Goal: Information Seeking & Learning: Find specific fact

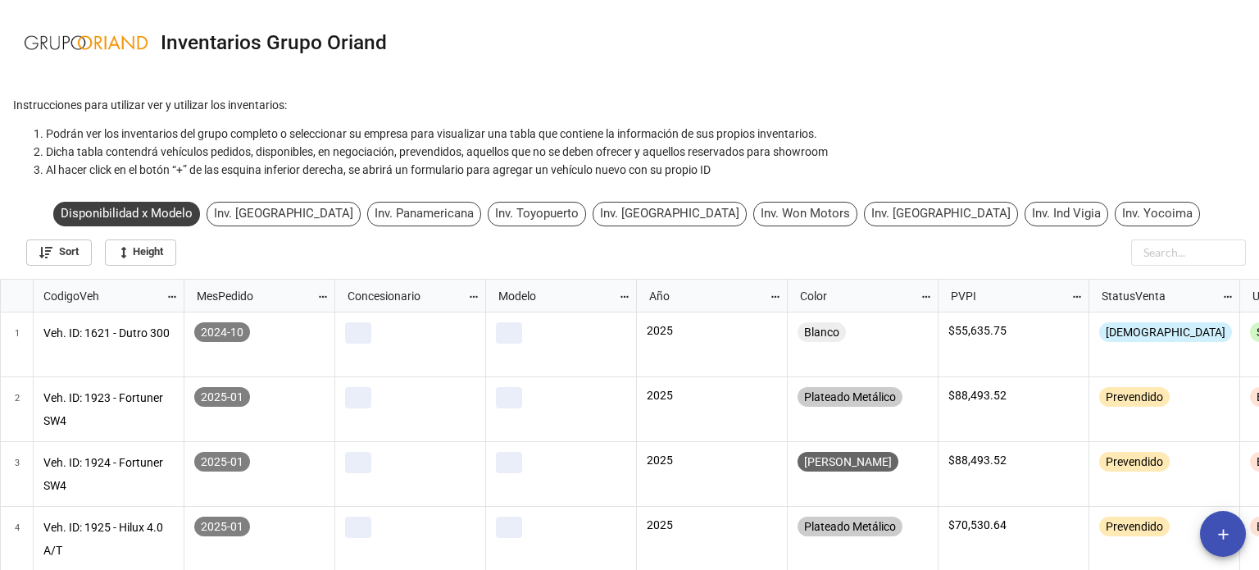
scroll to position [282, 1249]
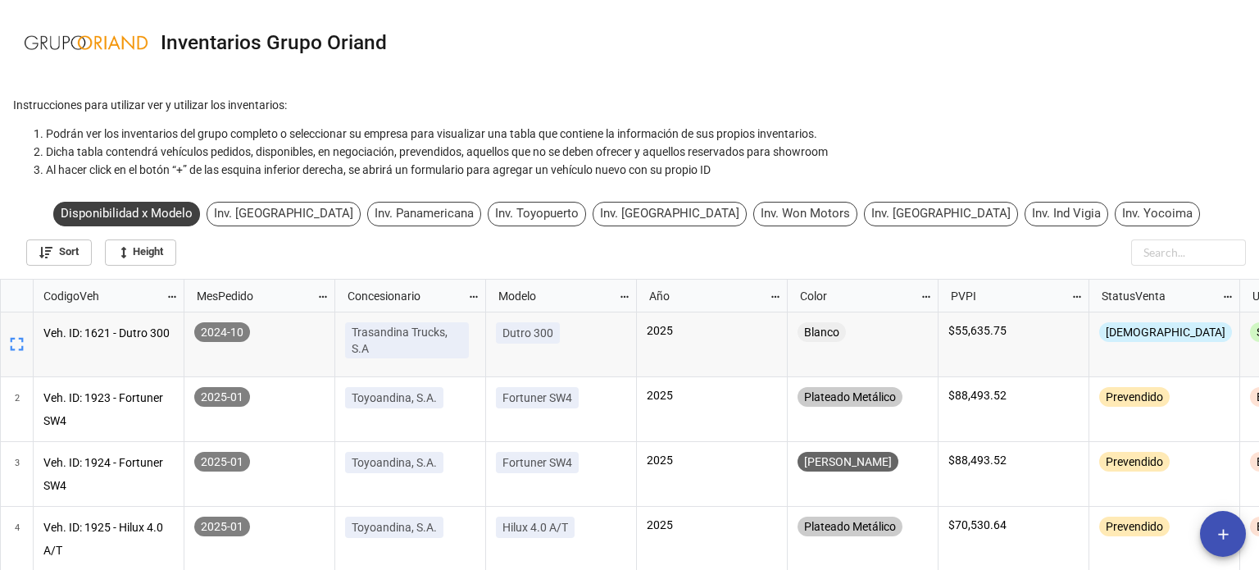
click at [586, 210] on div "Inv. Toyopuerto" at bounding box center [537, 214] width 98 height 25
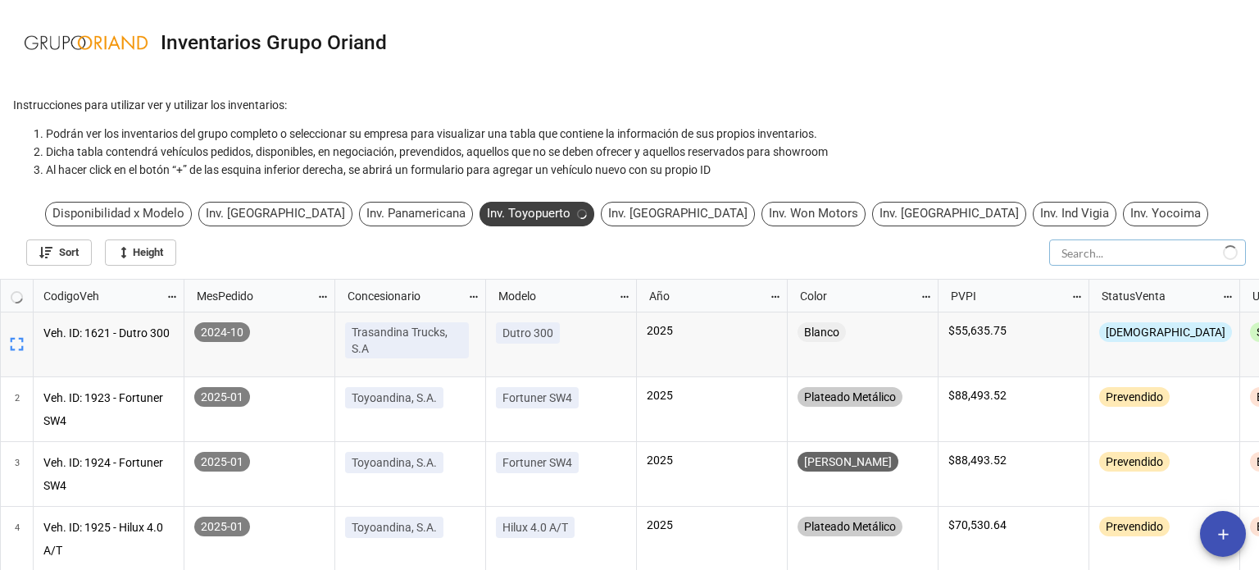
click at [1167, 249] on input "text" at bounding box center [1147, 252] width 197 height 26
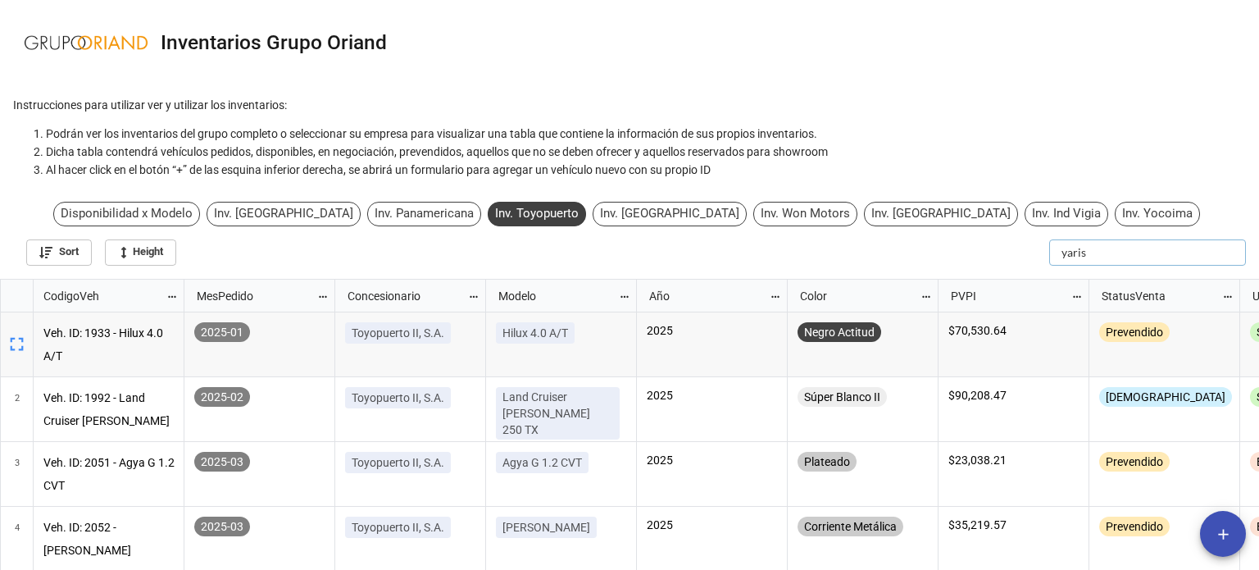
type input "yaris"
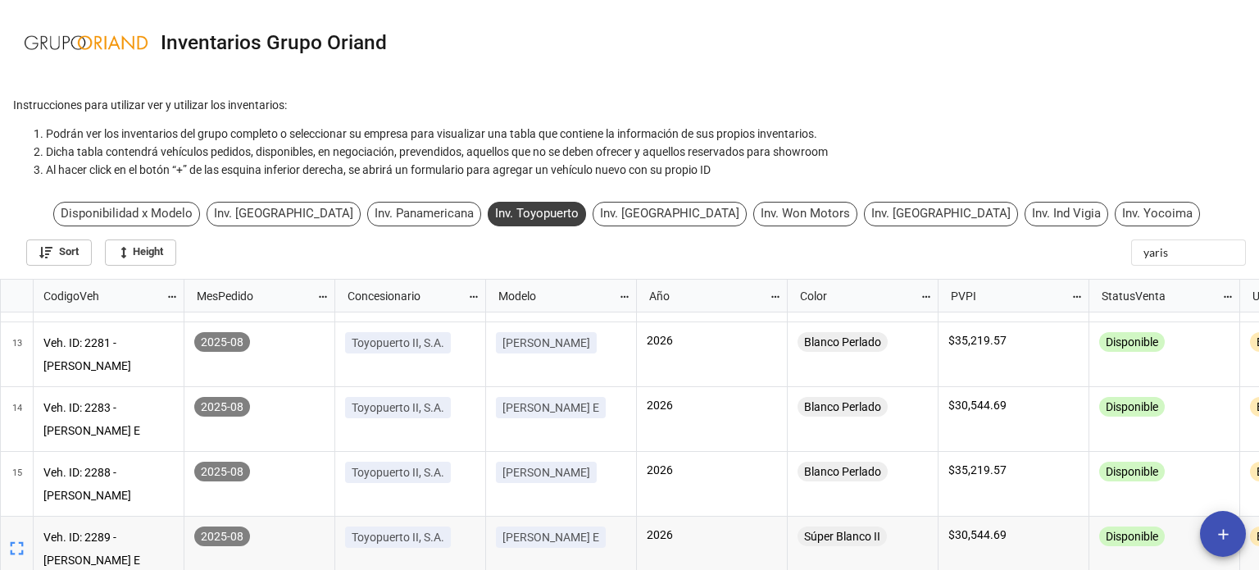
scroll to position [849, 0]
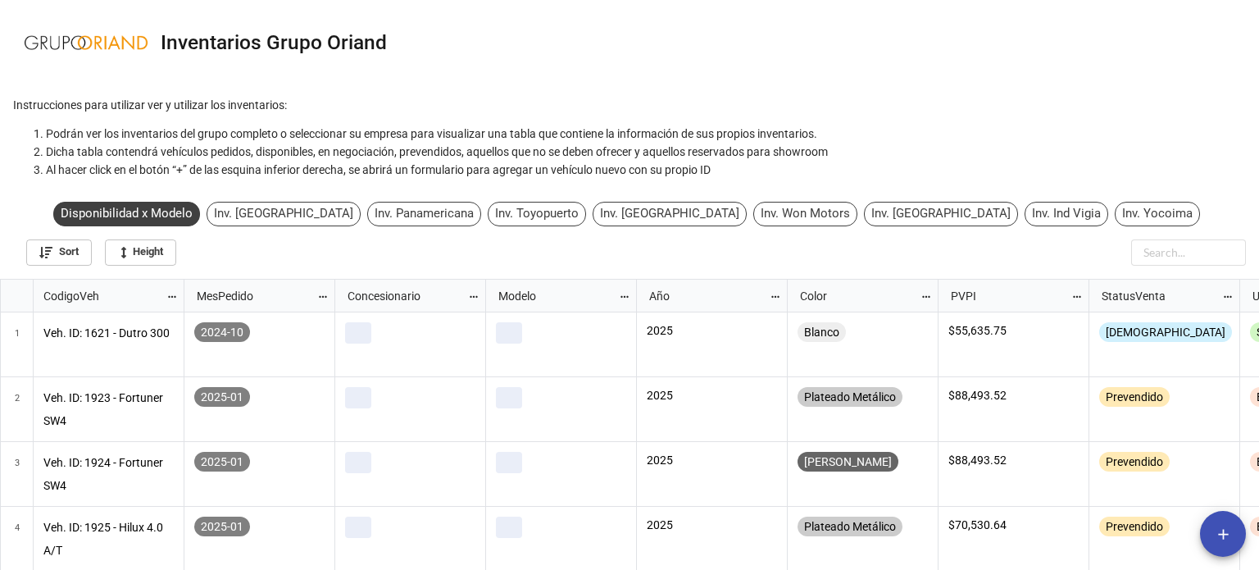
scroll to position [282, 1249]
click at [1165, 247] on input "text" at bounding box center [1188, 252] width 115 height 26
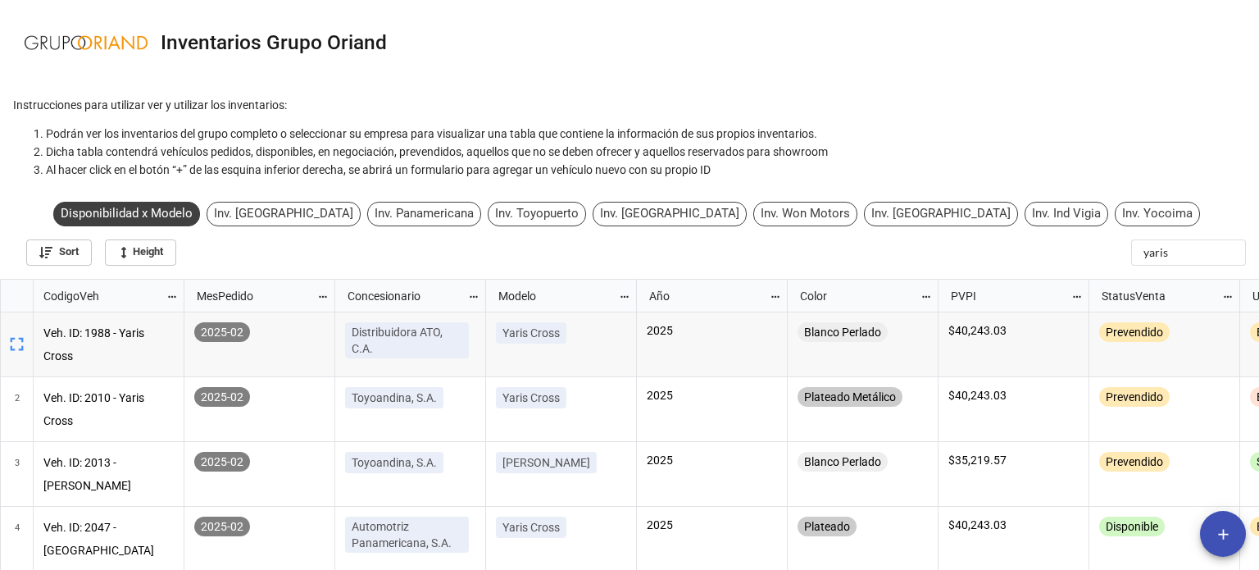
click at [570, 225] on div "Inv. Toyopuerto" at bounding box center [537, 214] width 98 height 25
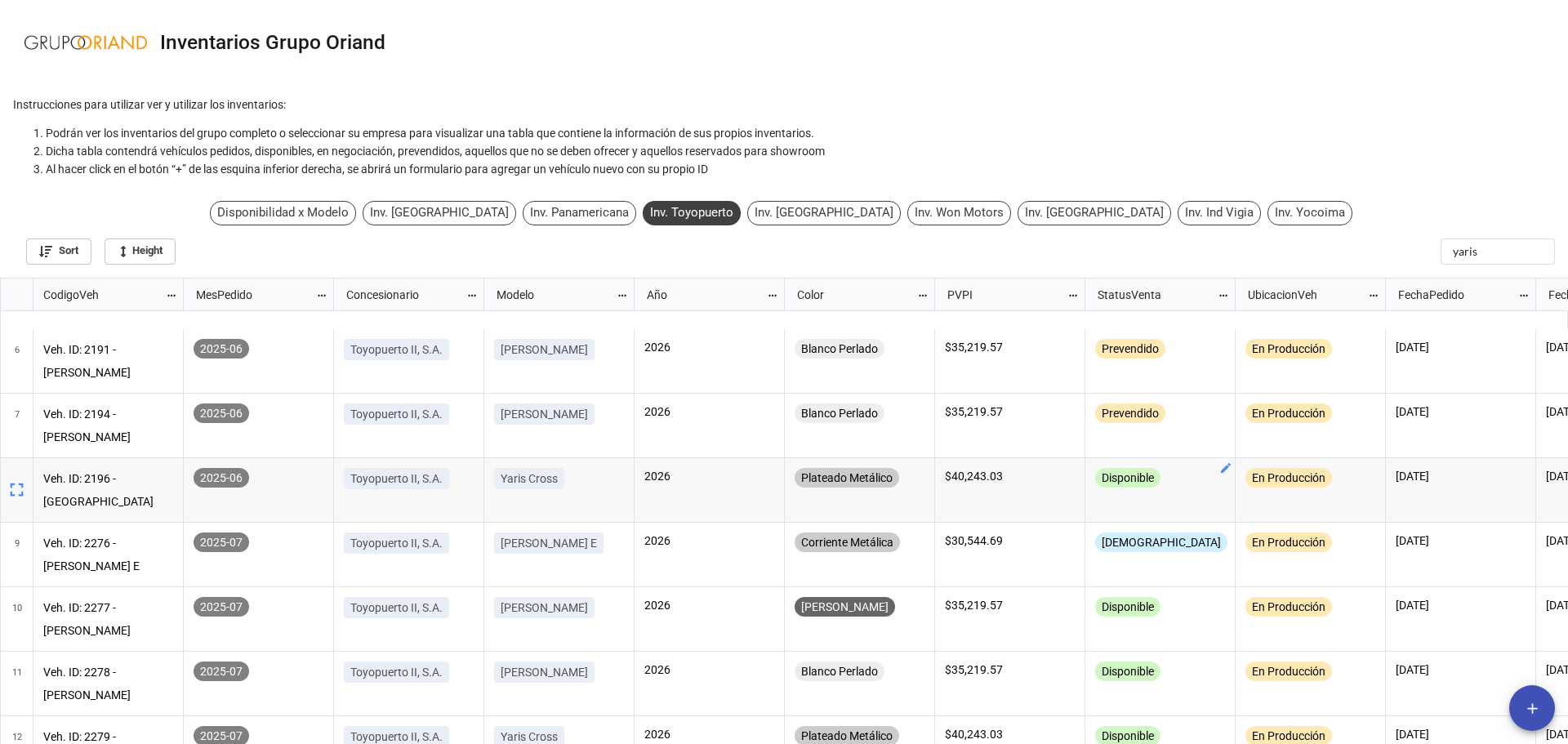
scroll to position [327, 0]
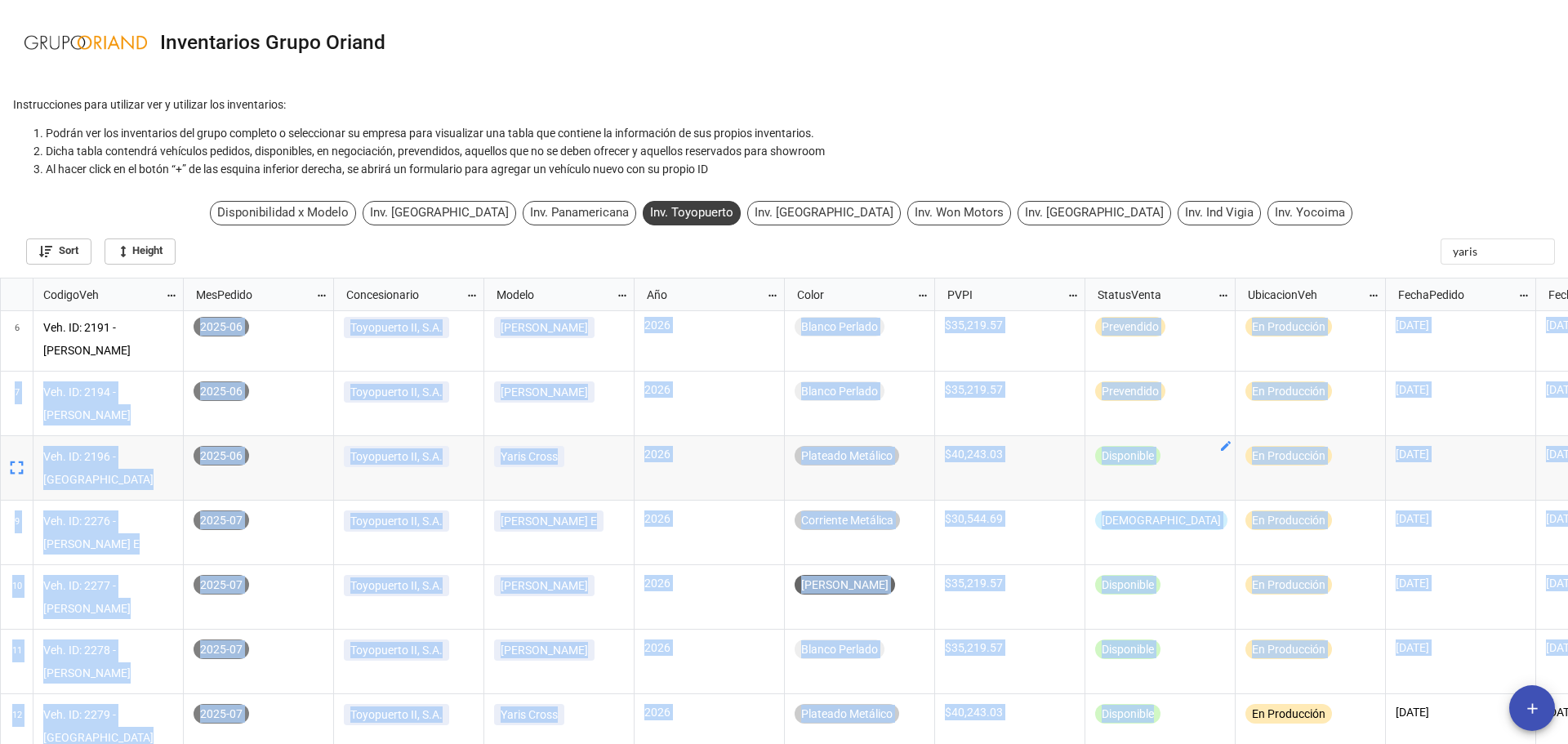
drag, startPoint x: 1180, startPoint y: 734, endPoint x: 1199, endPoint y: 744, distance: 21.5
click at [1199, 567] on html "Inventarios Grupo Oriand Instrucciones para utilizar ver y utilizar los inventa…" at bounding box center [784, 372] width 1568 height 744
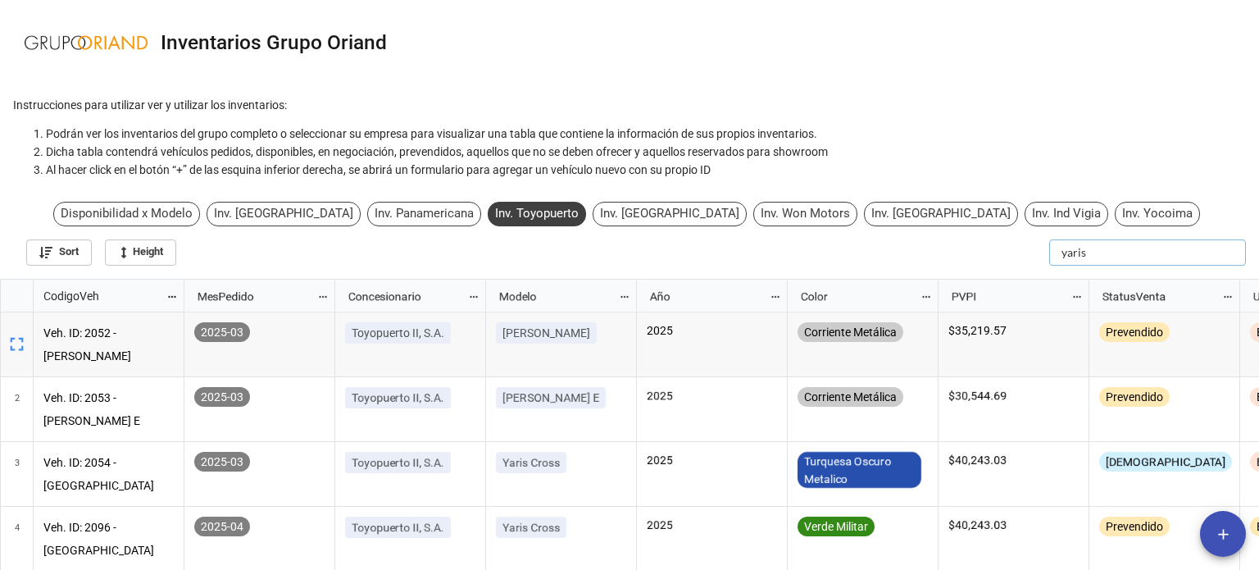
click at [1208, 253] on input "yaris" at bounding box center [1147, 252] width 197 height 26
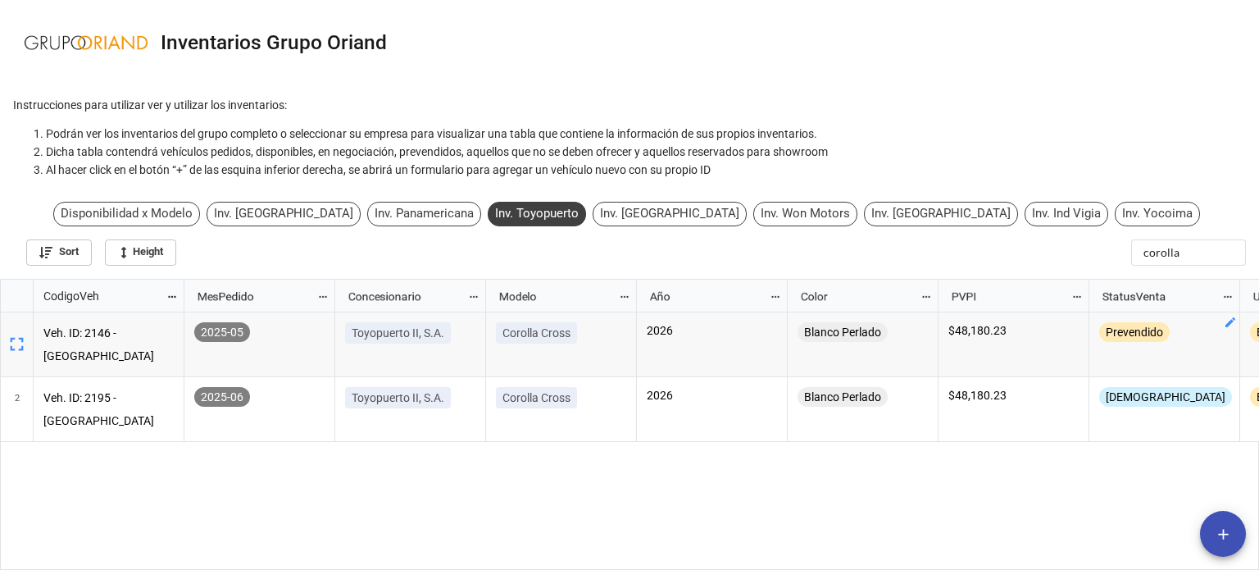
click at [481, 221] on div "Inv. Panamericana" at bounding box center [424, 214] width 114 height 25
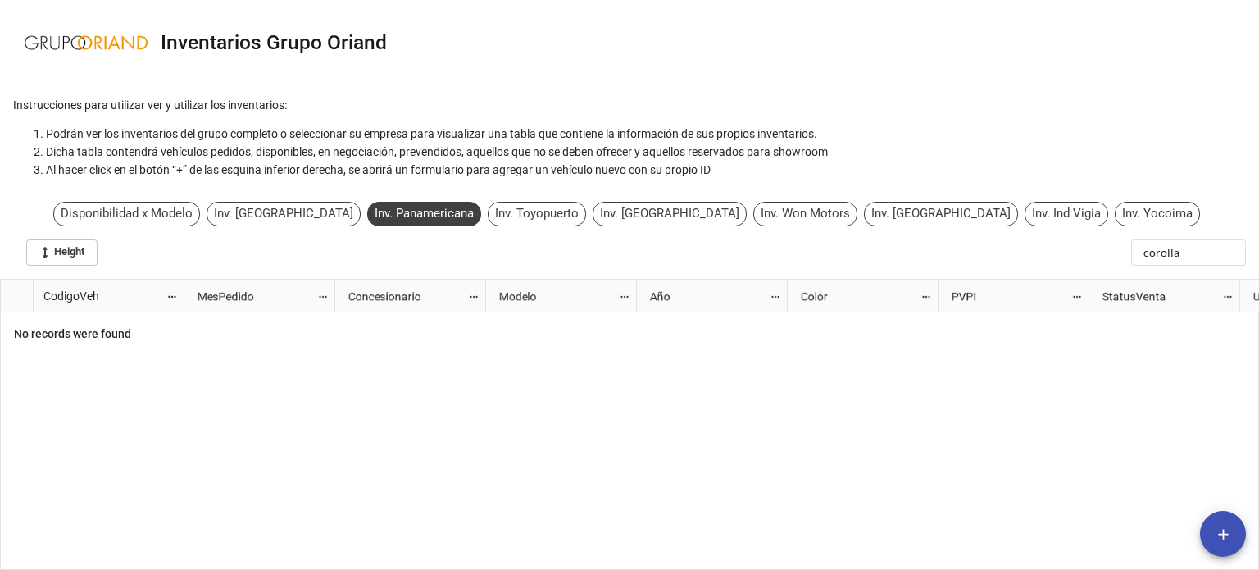
click at [361, 219] on div "Inv. [GEOGRAPHIC_DATA]" at bounding box center [284, 214] width 154 height 25
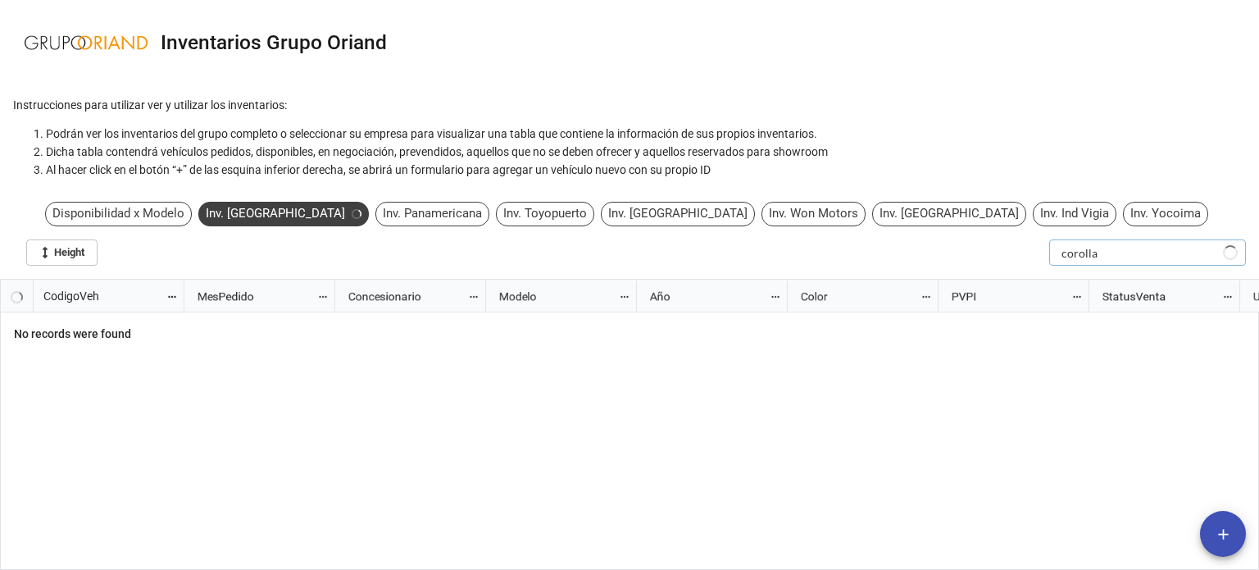
click at [1158, 252] on input "corolla" at bounding box center [1147, 252] width 197 height 26
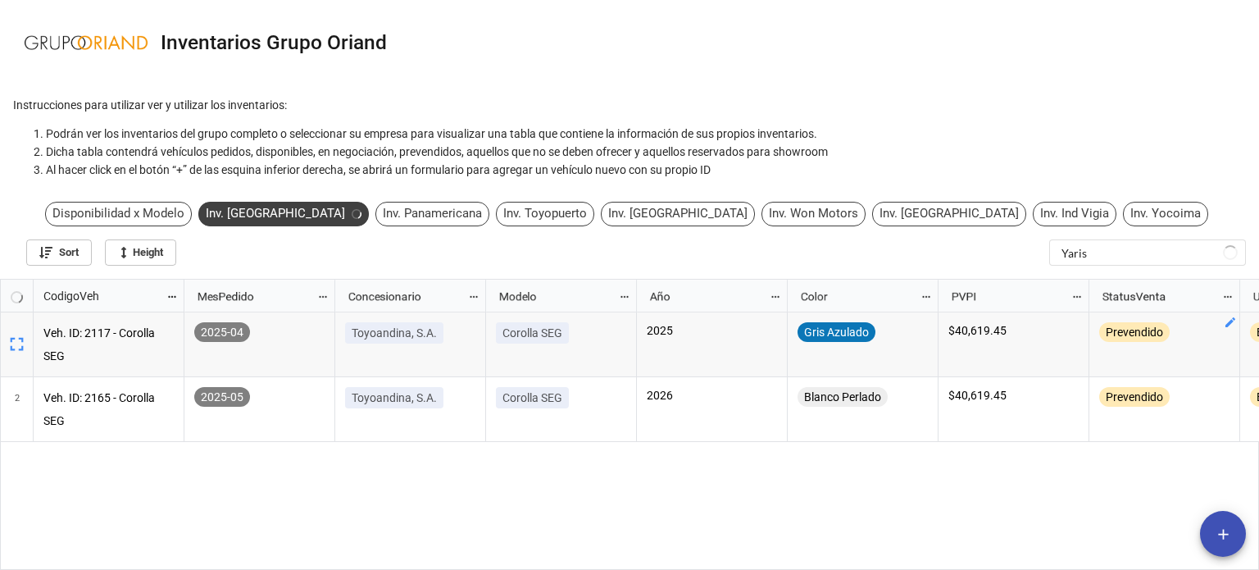
click at [192, 213] on div "Disponibilidad x Modelo" at bounding box center [118, 214] width 147 height 25
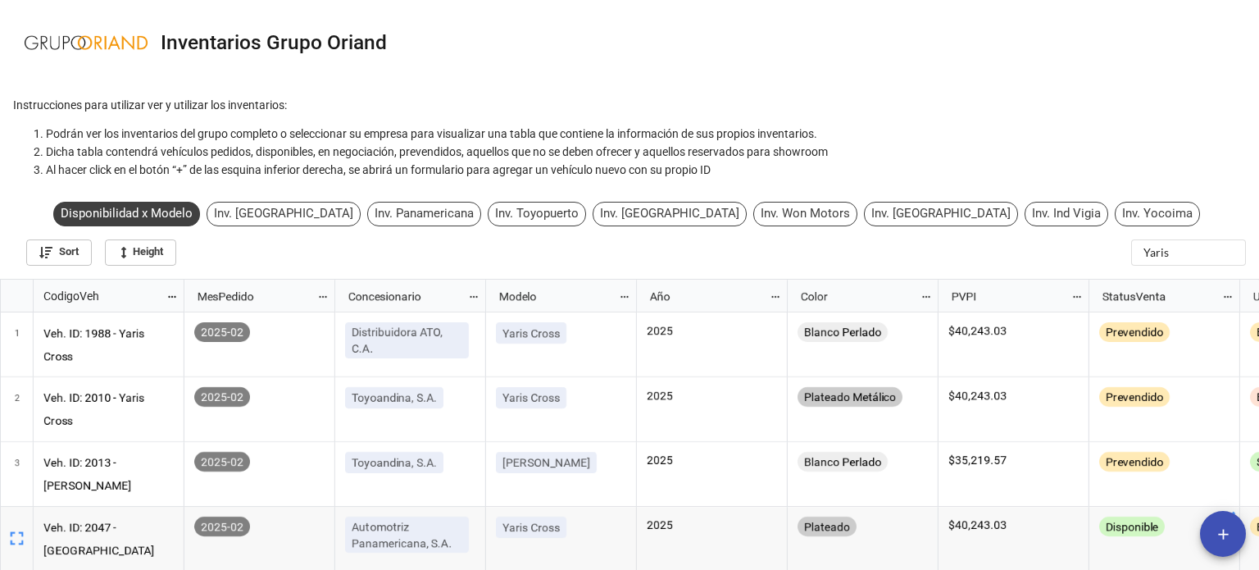
click at [1168, 210] on div "Disponibilidad x Modelo Inv. Toyoandina Inv. Panamericana Inv. Toyopuerto Inv. …" at bounding box center [629, 237] width 1259 height 84
click at [1191, 247] on input "Yaris" at bounding box center [1188, 252] width 115 height 26
click at [1191, 247] on input "Yaris" at bounding box center [1147, 252] width 197 height 26
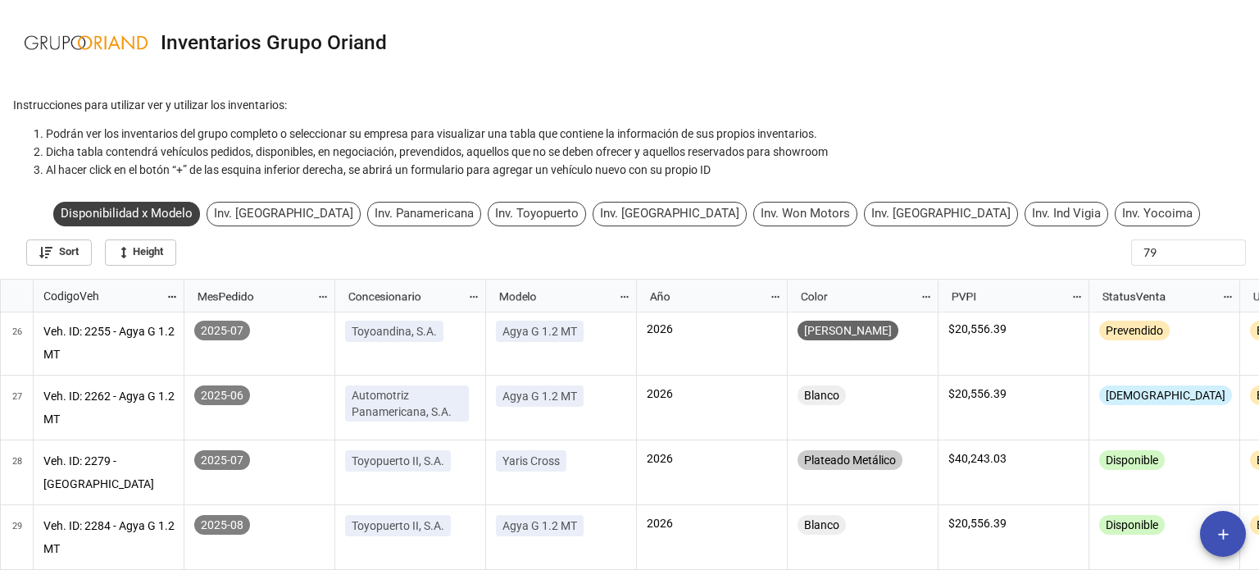
scroll to position [1692, 0]
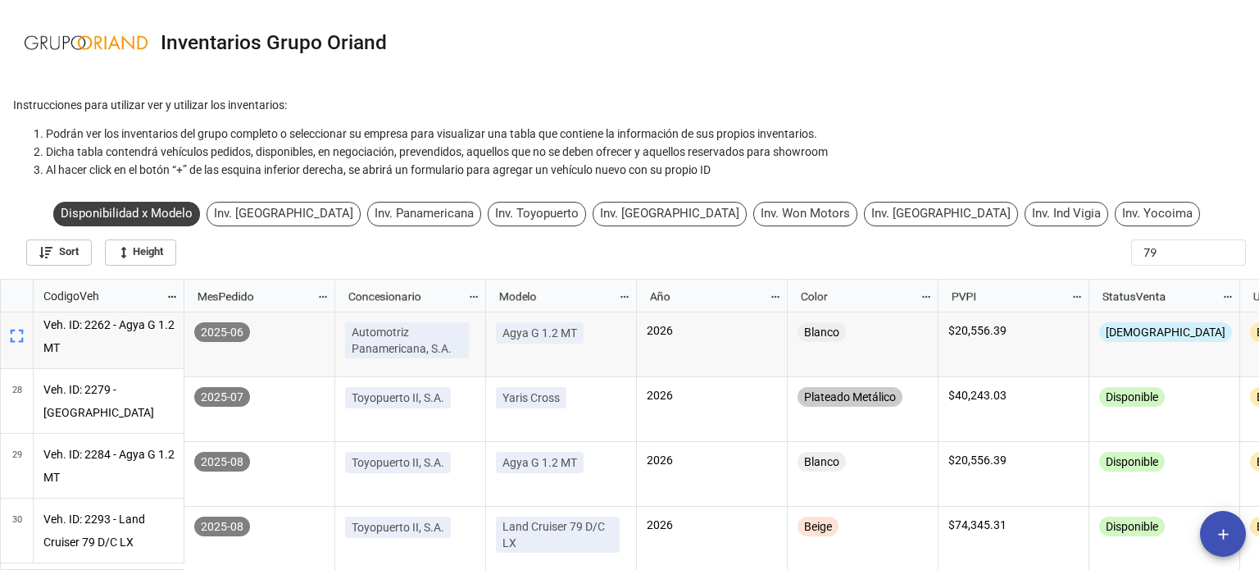
click at [481, 209] on div "Inv. Panamericana" at bounding box center [424, 214] width 114 height 25
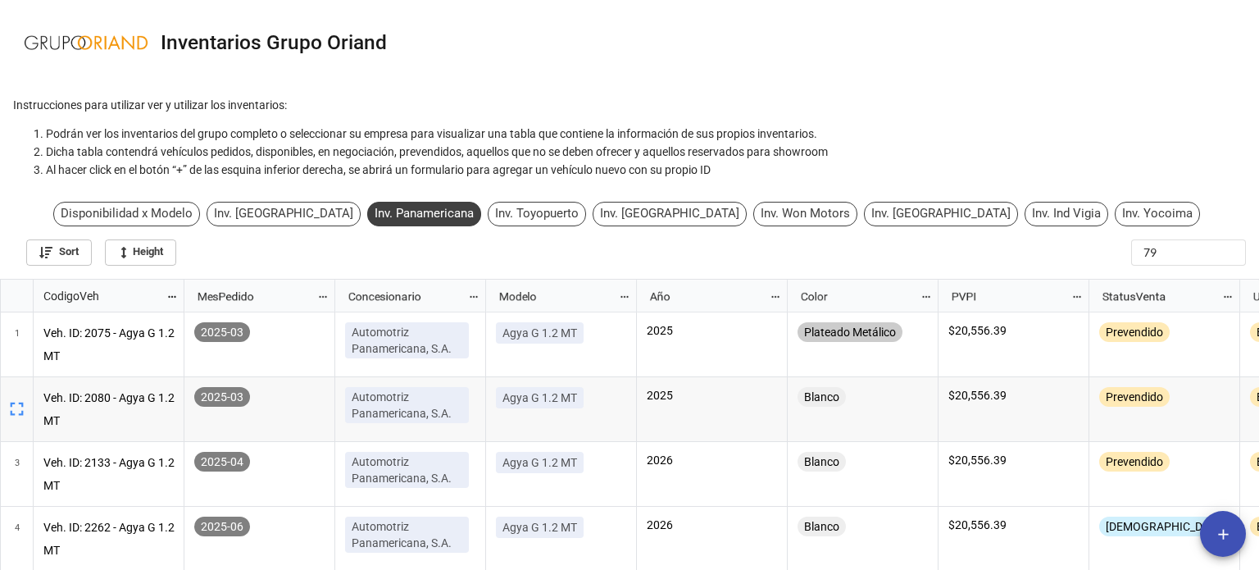
scroll to position [0, 0]
click at [1164, 248] on input "79" at bounding box center [1147, 252] width 197 height 26
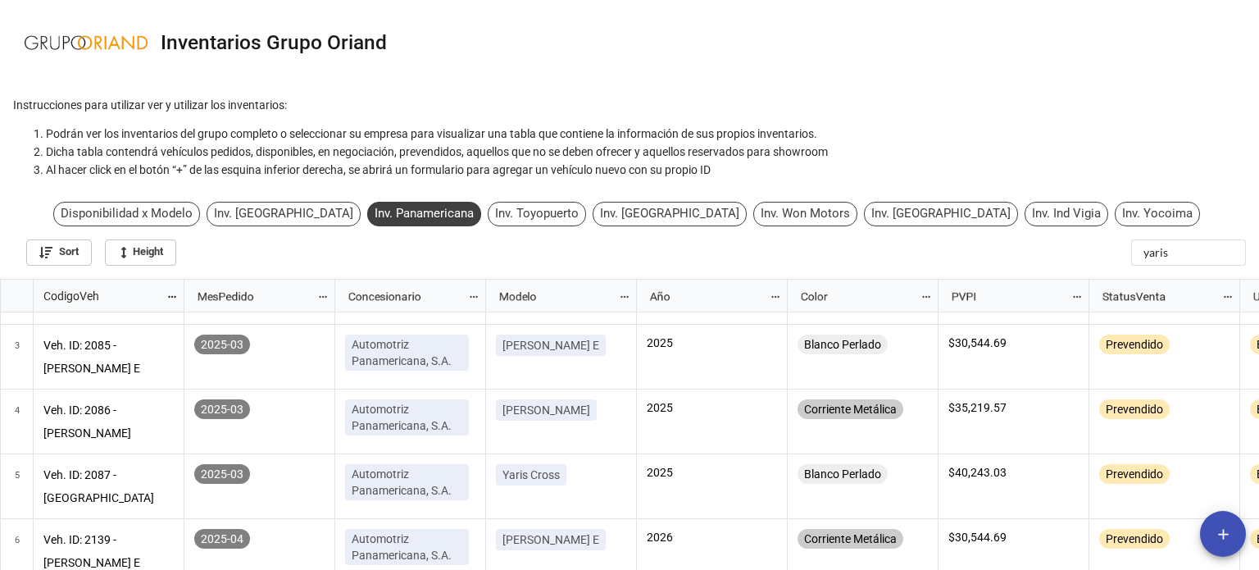
scroll to position [82, 0]
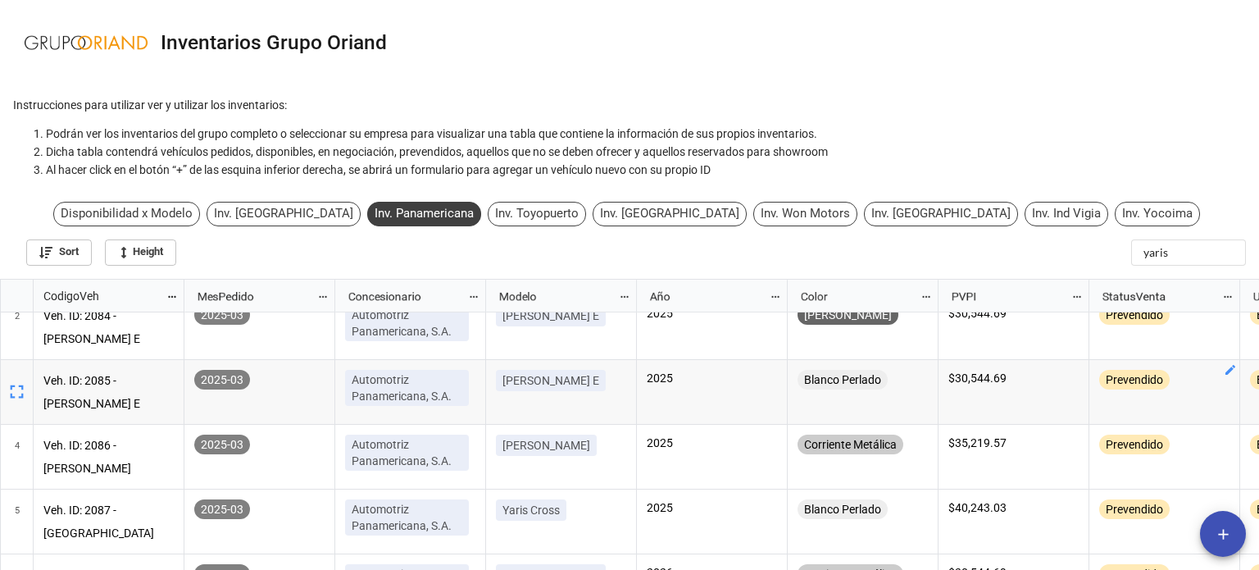
click at [568, 220] on div "Inv. Toyopuerto" at bounding box center [537, 214] width 98 height 25
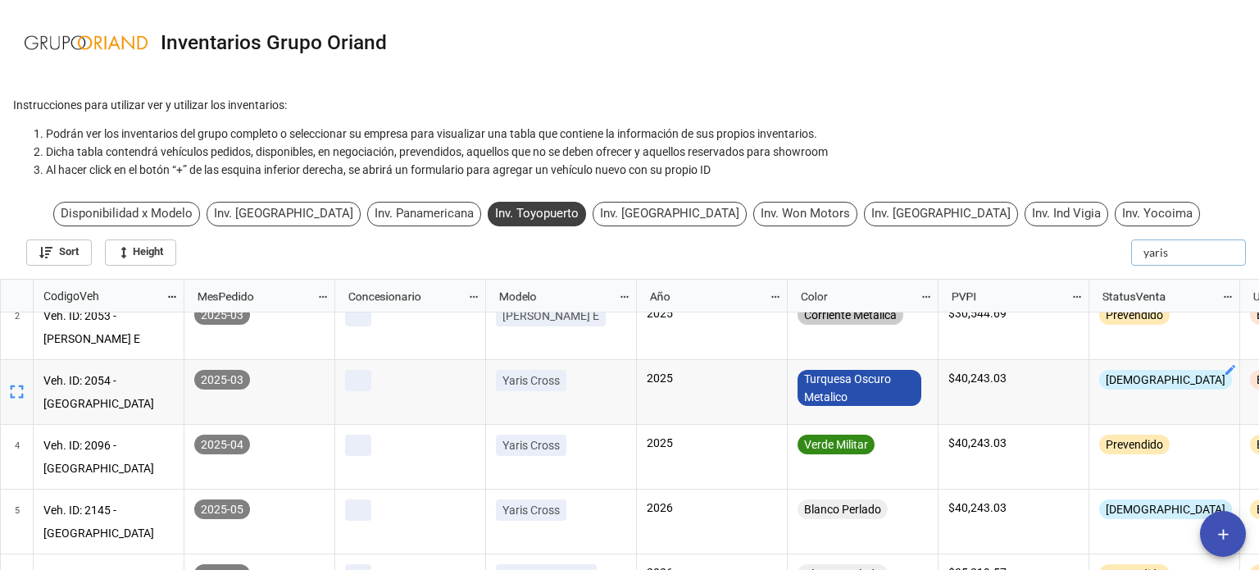
click at [1183, 248] on input "yaris" at bounding box center [1188, 252] width 115 height 26
click at [1183, 248] on input "yaris" at bounding box center [1147, 252] width 197 height 26
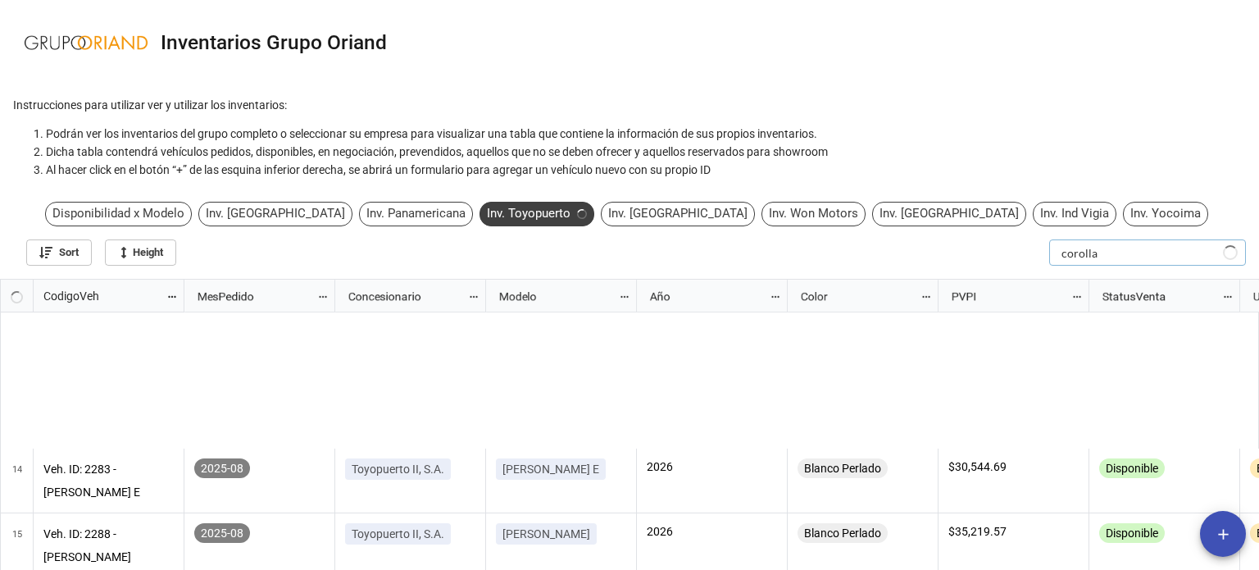
scroll to position [849, 0]
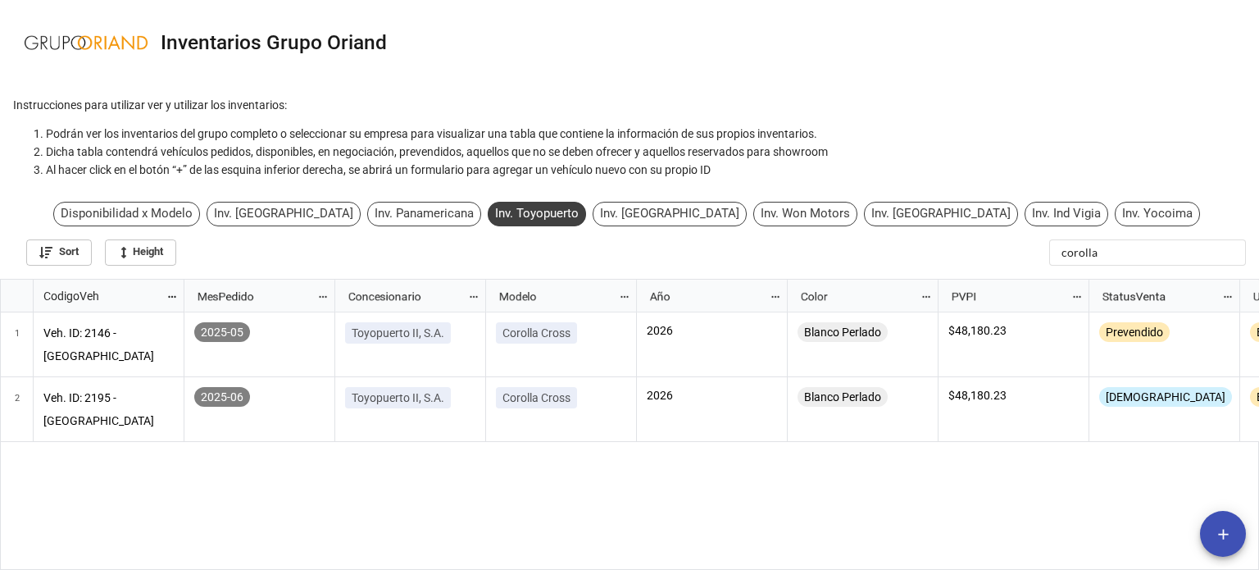
click at [685, 213] on div "Inv. [GEOGRAPHIC_DATA]" at bounding box center [670, 214] width 154 height 25
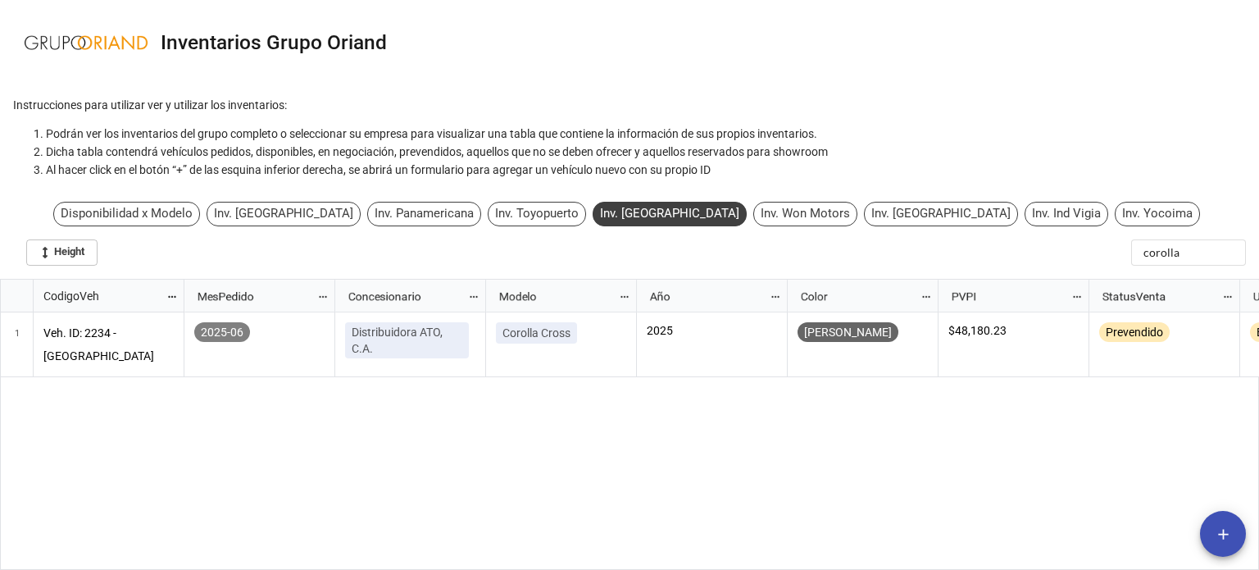
click at [586, 219] on div "Inv. Toyopuerto" at bounding box center [537, 214] width 98 height 25
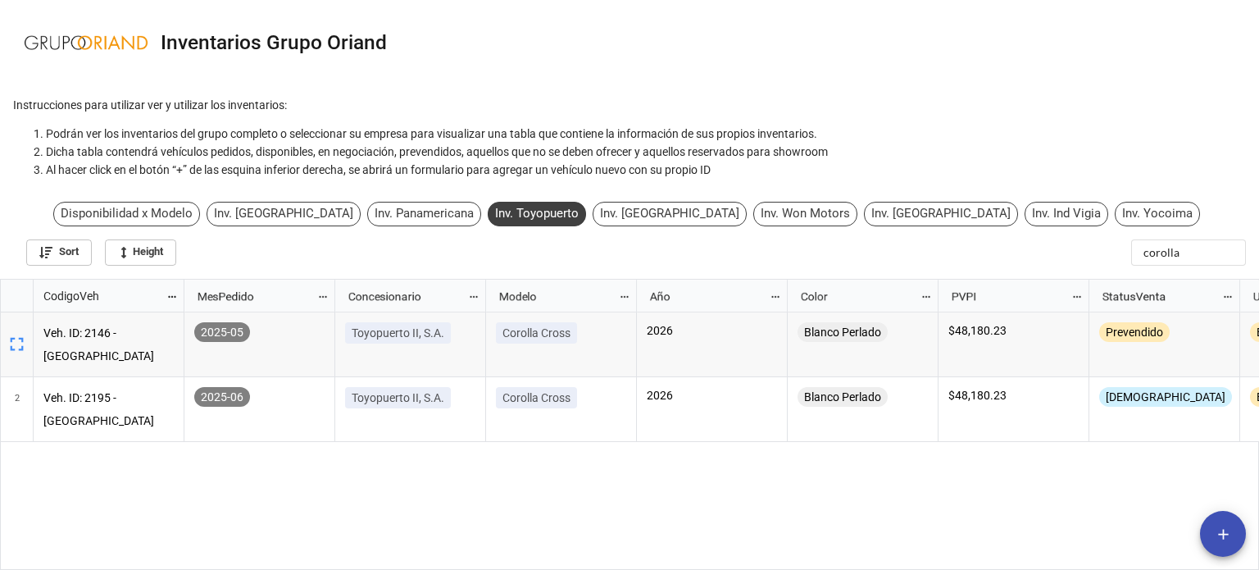
scroll to position [282, 1249]
click at [1170, 235] on div "Sort Height corolla" at bounding box center [629, 249] width 1233 height 33
click at [1161, 261] on input "corolla" at bounding box center [1188, 252] width 115 height 26
click at [1161, 261] on input "corolla" at bounding box center [1147, 252] width 197 height 26
type input "Hilux"
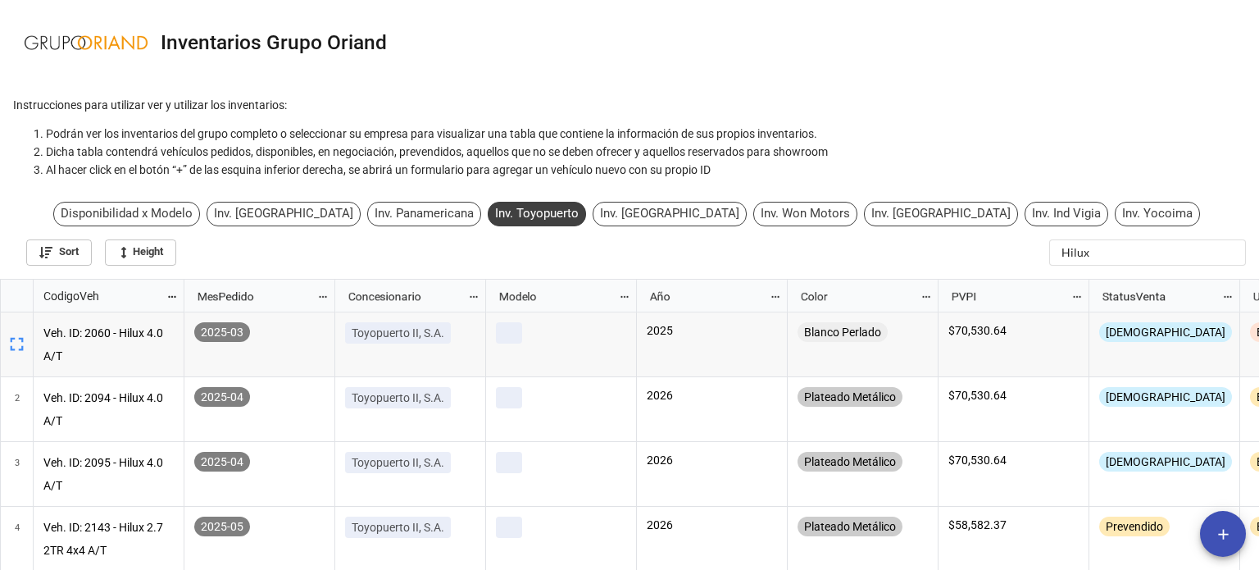
click at [481, 215] on div "Inv. Panamericana" at bounding box center [424, 214] width 114 height 25
